Goal: Entertainment & Leisure: Browse casually

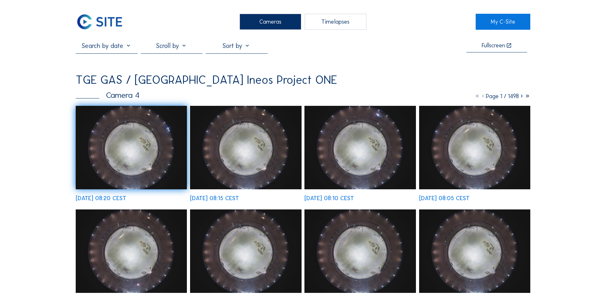
click at [264, 27] on div "Cameras" at bounding box center [271, 22] width 62 height 16
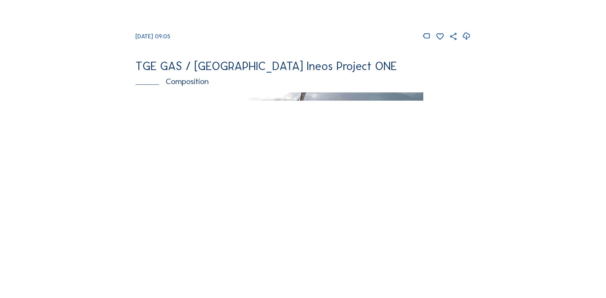
scroll to position [830, 0]
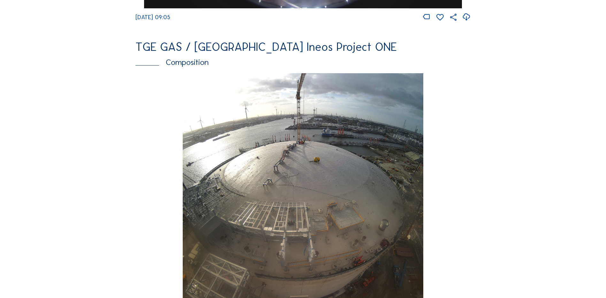
click at [301, 179] on img at bounding box center [303, 192] width 240 height 238
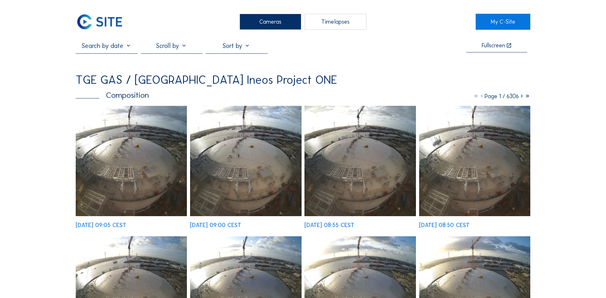
click at [143, 157] on img at bounding box center [131, 161] width 111 height 110
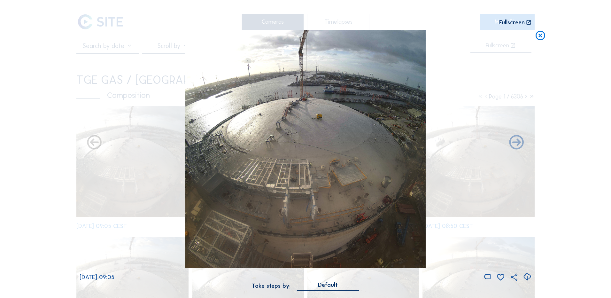
click at [527, 277] on icon at bounding box center [527, 276] width 9 height 11
click at [34, 204] on div "Scroll to travel through time | Press 'Alt' Button + Scroll to Zoom | Click and…" at bounding box center [305, 149] width 611 height 298
click at [541, 34] on icon at bounding box center [539, 36] width 11 height 12
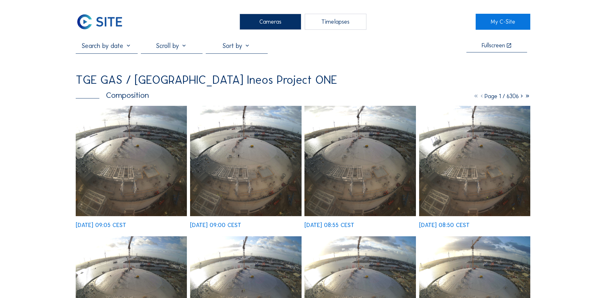
click at [268, 23] on div "Cameras" at bounding box center [271, 22] width 62 height 16
